Goal: Task Accomplishment & Management: Use online tool/utility

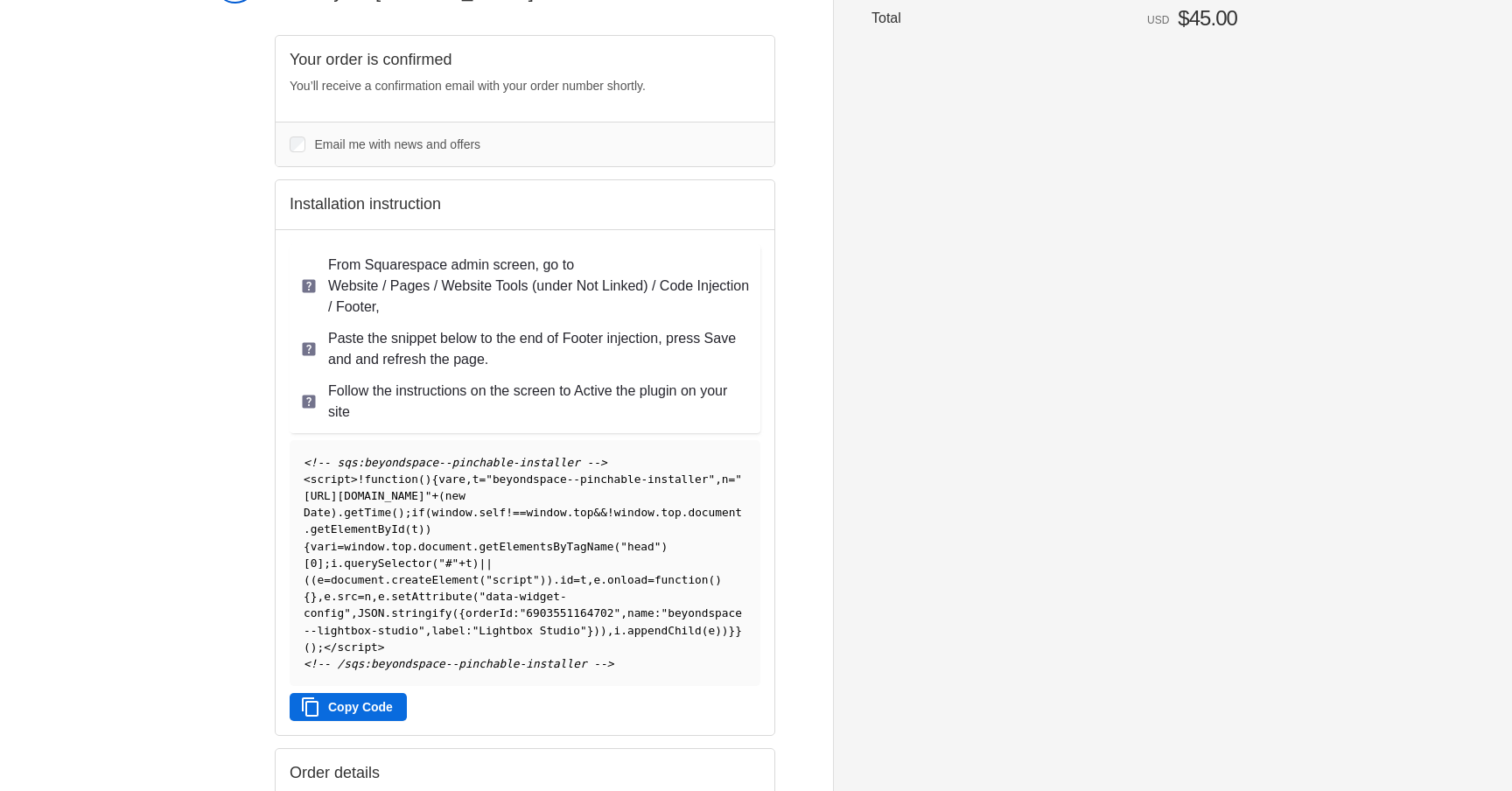
scroll to position [146, 0]
click at [383, 502] on span ""[URL][DOMAIN_NAME]"" at bounding box center [523, 486] width 439 height 30
click at [376, 713] on button "Copy Code" at bounding box center [348, 705] width 117 height 28
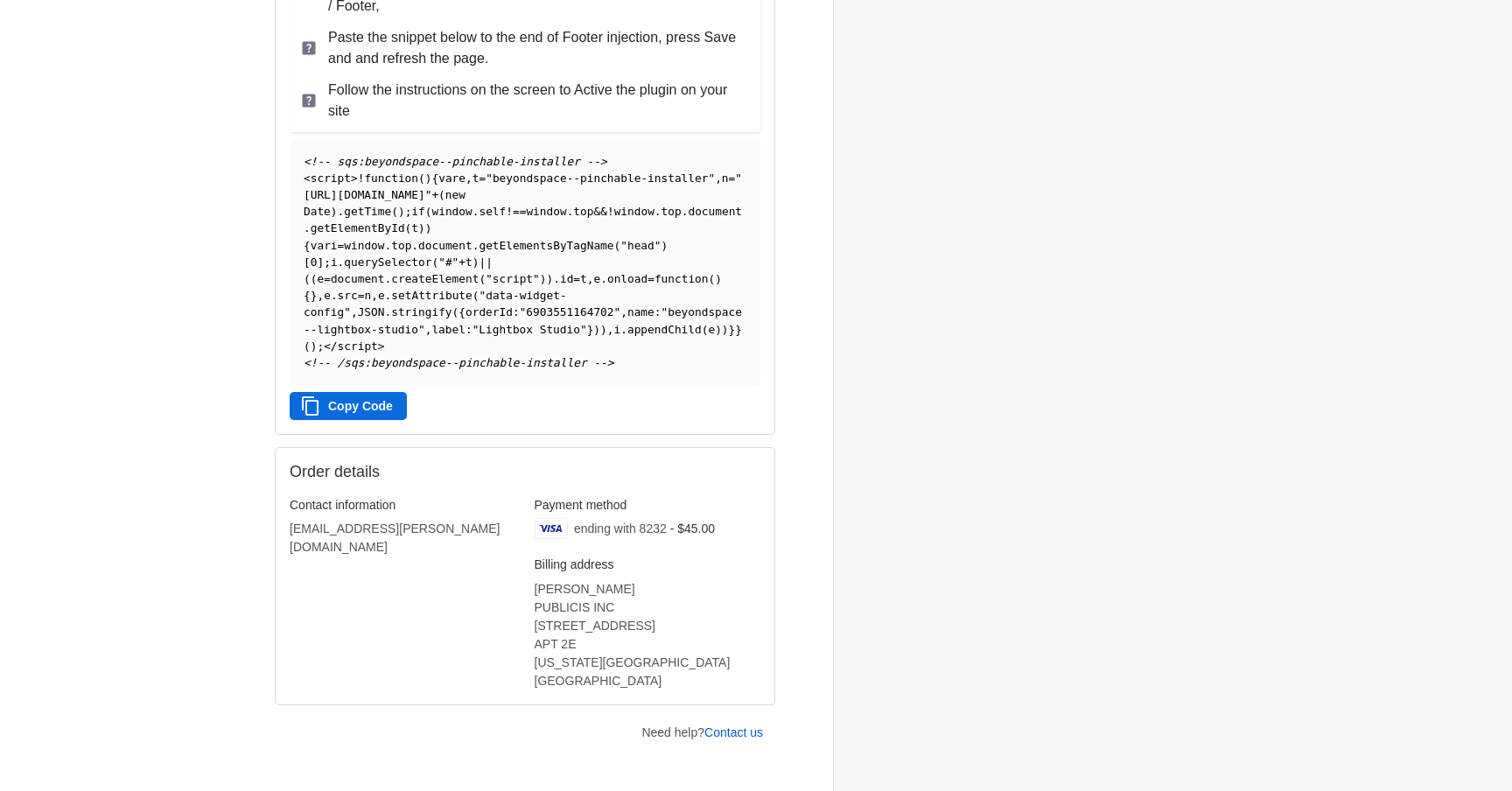
scroll to position [528, 0]
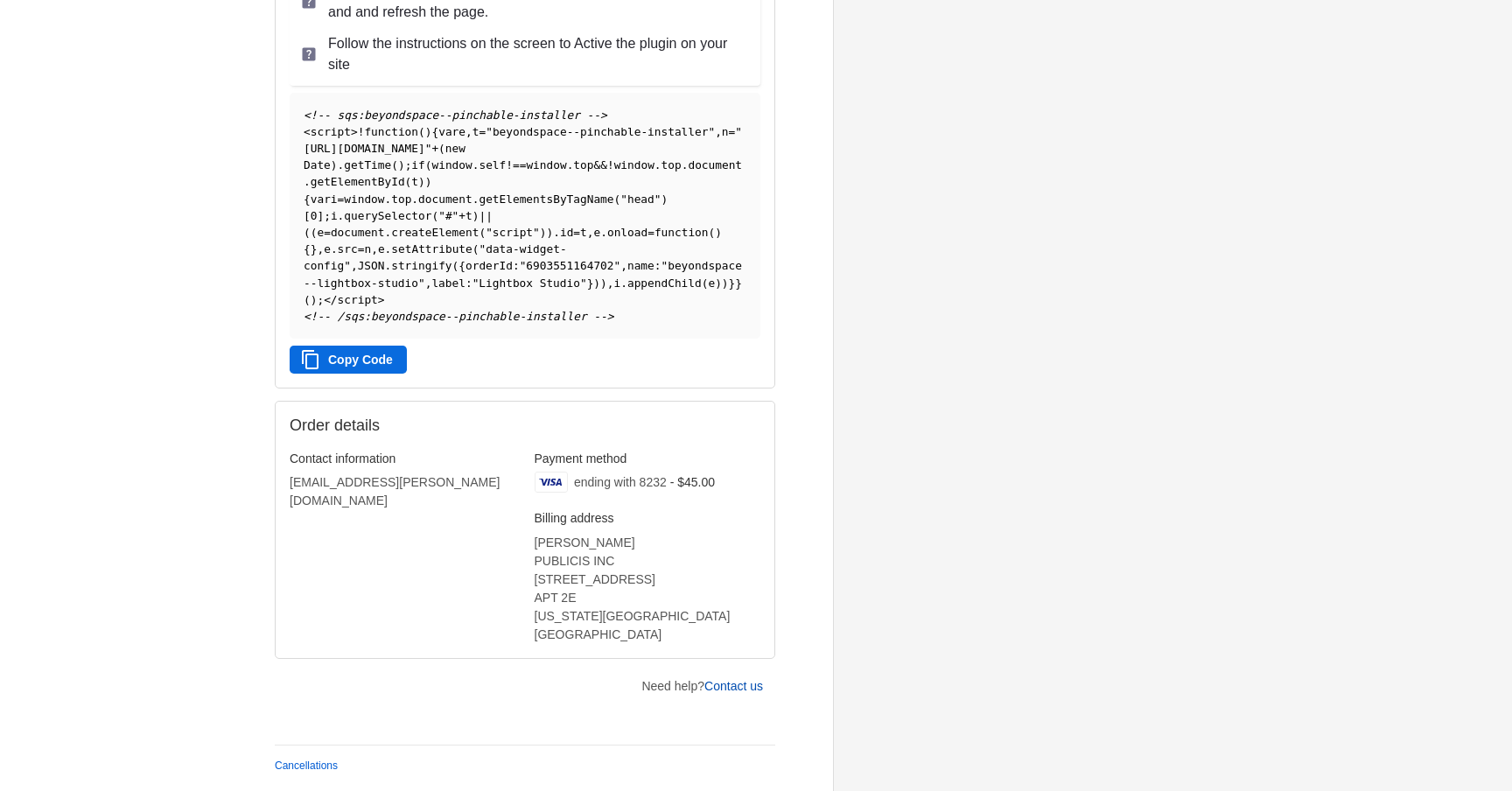
click at [727, 688] on link "Contact us" at bounding box center [733, 686] width 59 height 14
click at [293, 768] on link "Cancellations" at bounding box center [306, 766] width 63 height 13
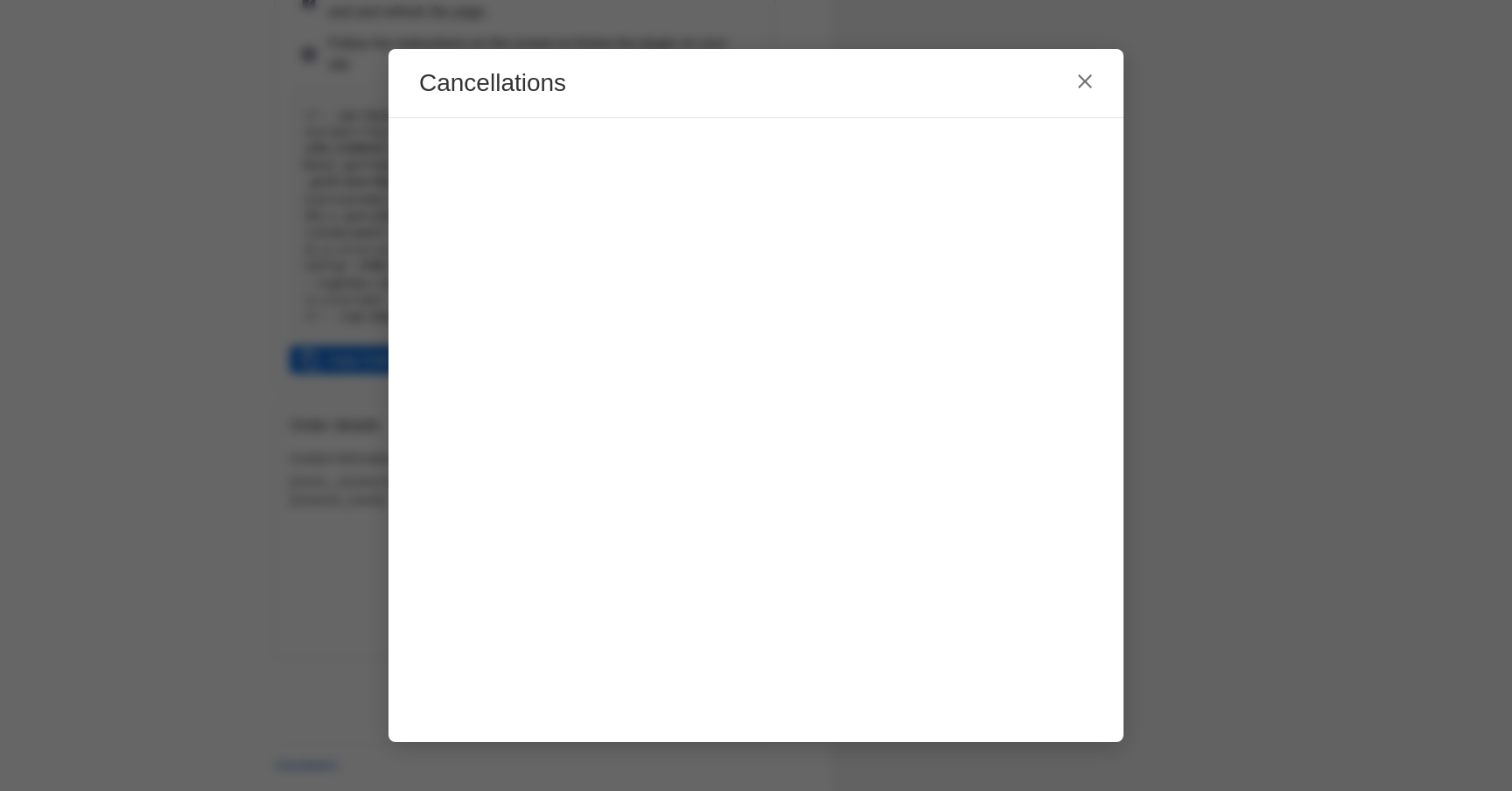
scroll to position [0, 0]
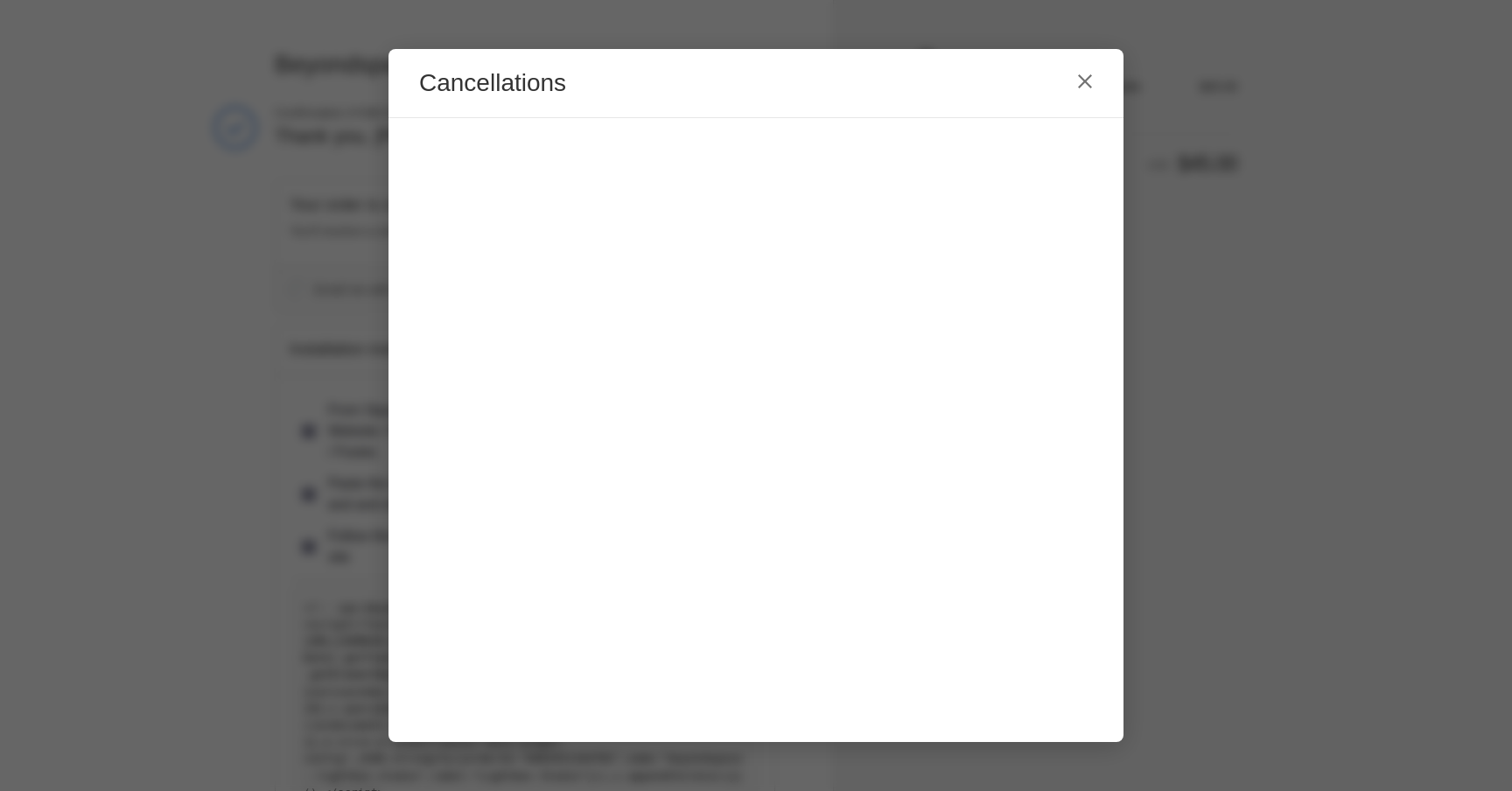
click at [1177, 279] on div "Cancellations" at bounding box center [756, 396] width 1512 height 791
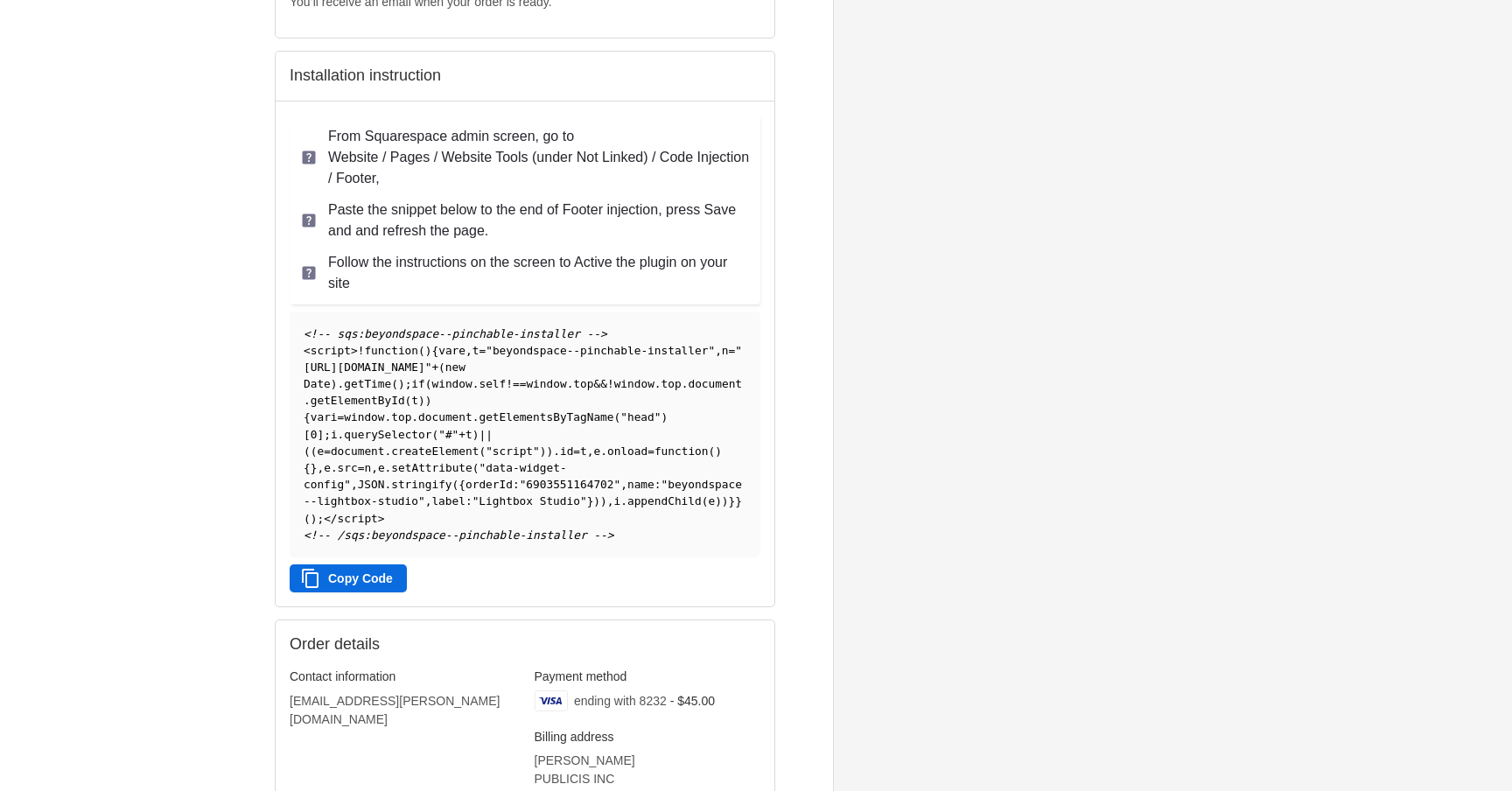
scroll to position [483, 0]
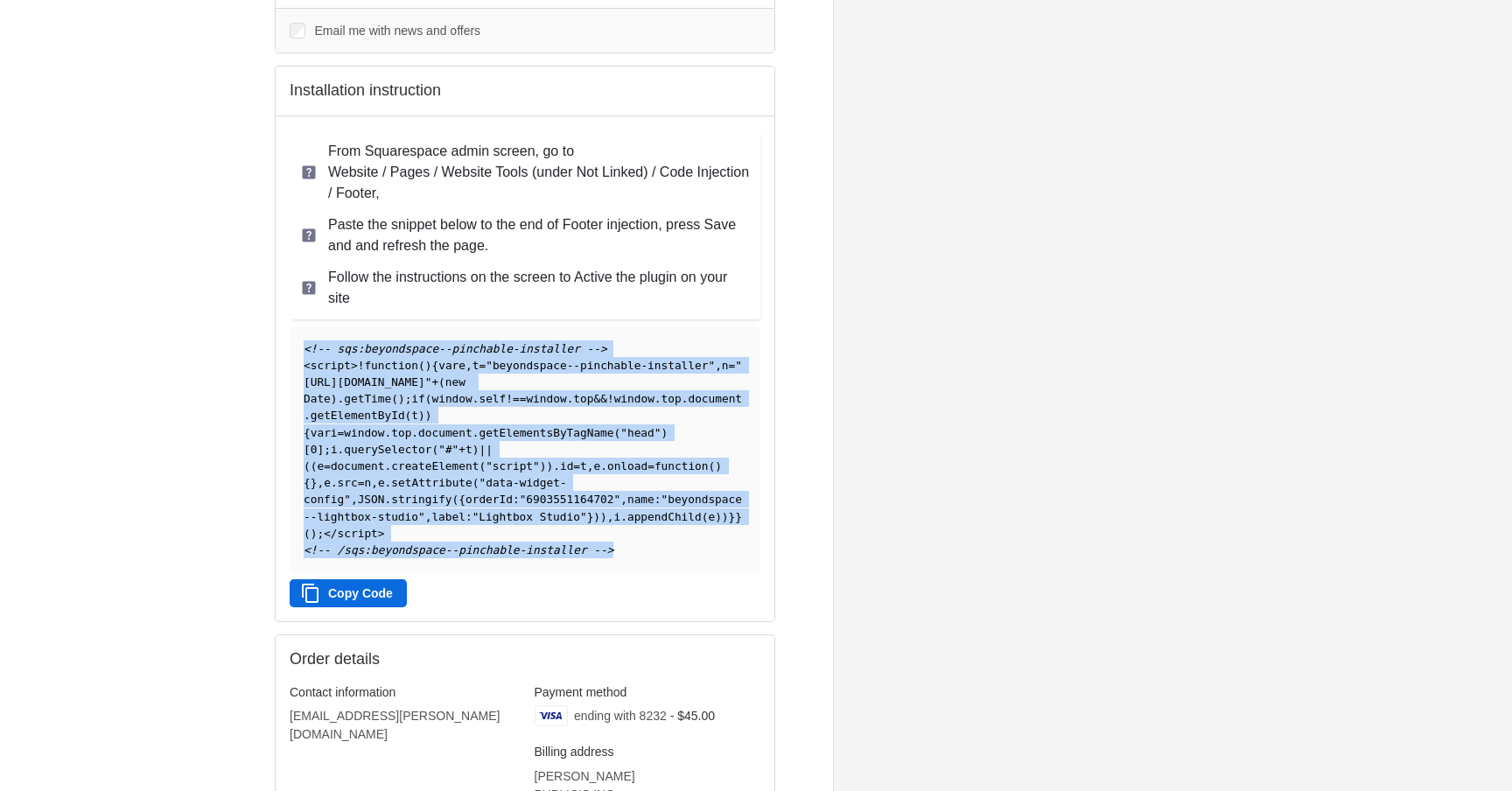
drag, startPoint x: 658, startPoint y: 563, endPoint x: 298, endPoint y: 348, distance: 419.3
click at [298, 348] on pre "<!-- sqs:beyondspace--pinchable-installer --> < script > ! function ( ) { var e…" at bounding box center [524, 449] width 471 height 246
copy code "<!-- sqs:beyondspace--pinchable-installer --> < script > ! function ( ) { var e…"
